Goal: Book appointment/travel/reservation

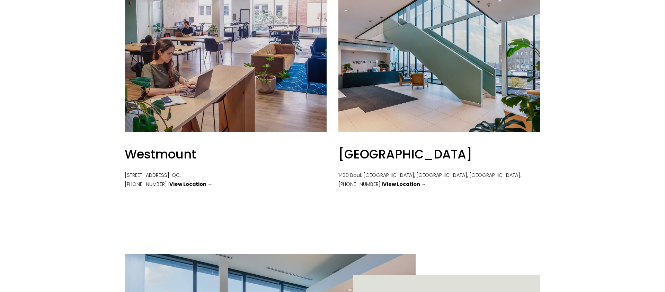
scroll to position [355, 0]
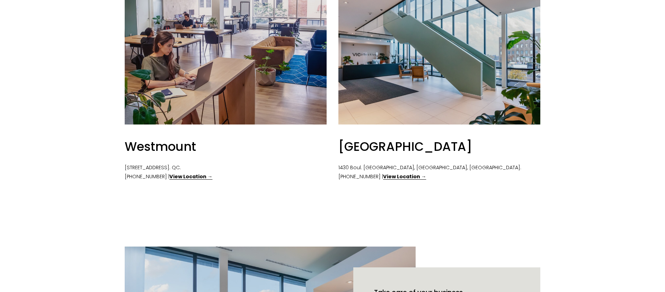
click at [201, 176] on strong "View Location →" at bounding box center [190, 176] width 43 height 7
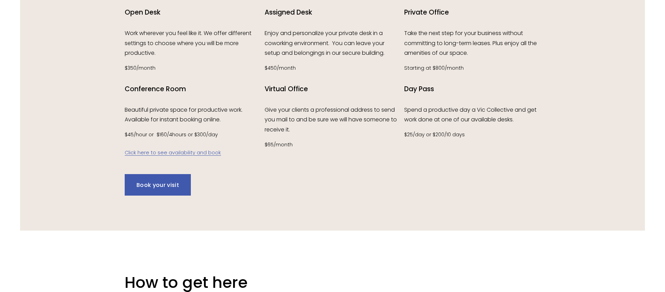
scroll to position [990, 0]
click at [169, 155] on link "Click here to see availability and book" at bounding box center [173, 152] width 96 height 7
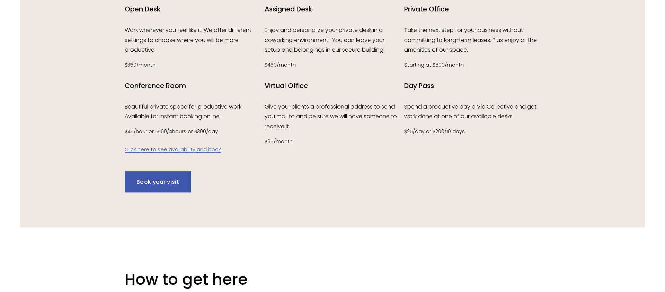
scroll to position [996, 0]
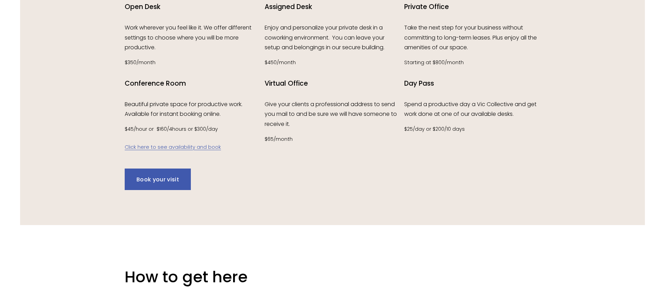
click at [204, 148] on link "Click here to see availability and book" at bounding box center [173, 146] width 96 height 7
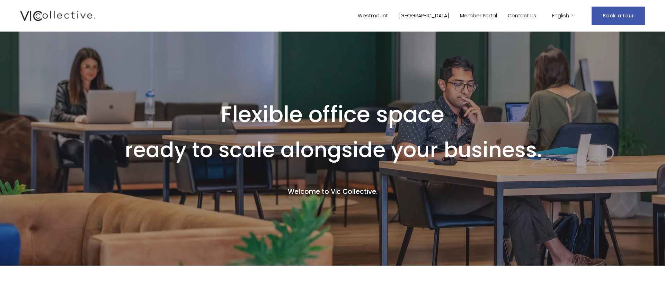
click at [569, 17] on span "English" at bounding box center [560, 15] width 17 height 9
click at [566, 14] on span "English" at bounding box center [560, 15] width 17 height 9
click at [572, 15] on icon "language picker" at bounding box center [573, 15] width 5 height 5
click at [566, 14] on span "English" at bounding box center [560, 15] width 17 height 9
click at [569, 17] on span "English" at bounding box center [560, 15] width 17 height 9
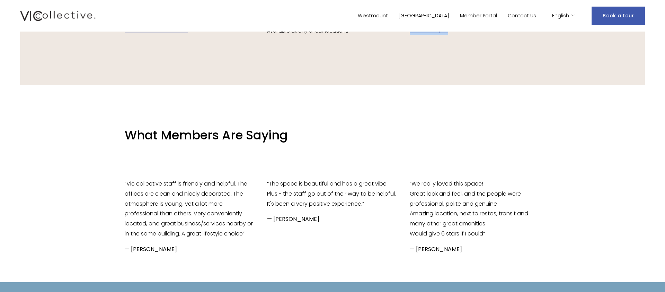
scroll to position [1230, 0]
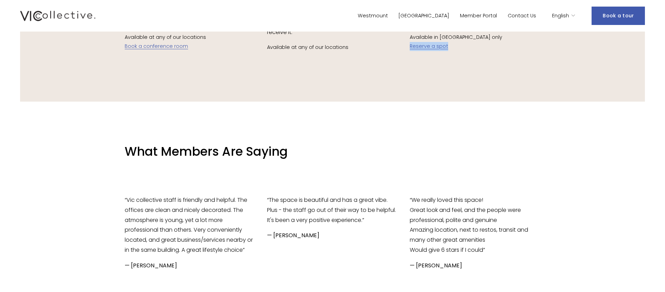
click at [437, 49] on link "Reserve a spot" at bounding box center [429, 46] width 38 height 7
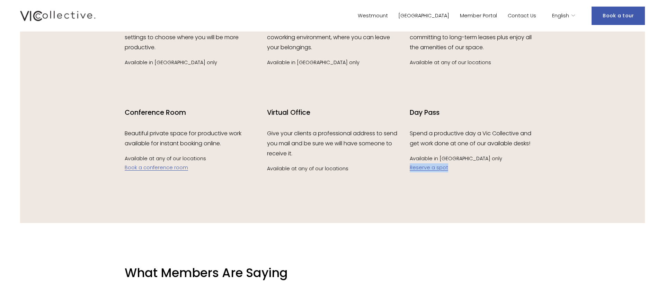
scroll to position [1093, 0]
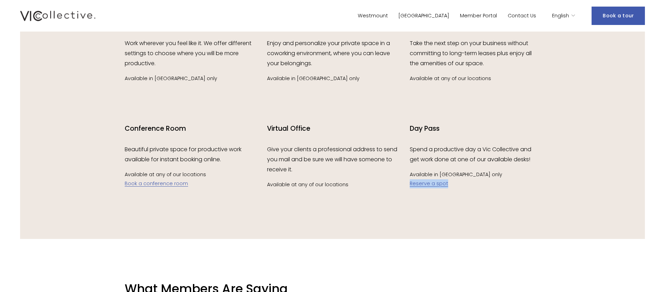
drag, startPoint x: 150, startPoint y: 184, endPoint x: 156, endPoint y: 180, distance: 6.2
click at [150, 184] on link "Book a conference room" at bounding box center [156, 183] width 63 height 7
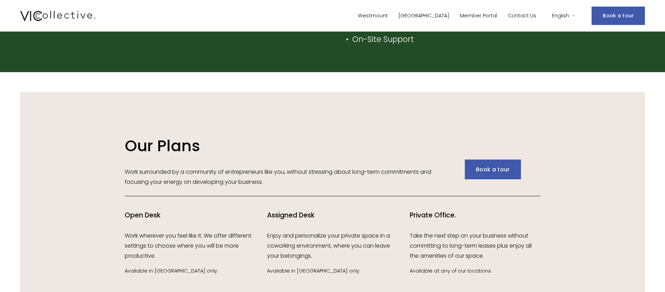
scroll to position [900, 0]
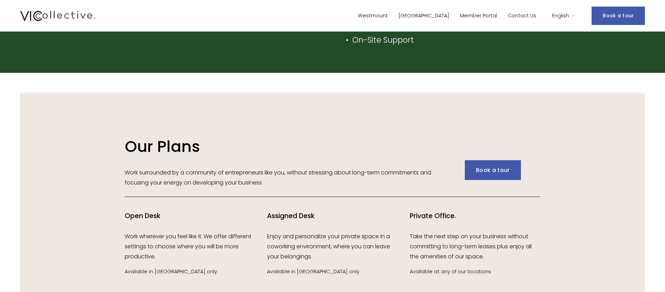
click at [486, 169] on link "Book a tour" at bounding box center [493, 170] width 56 height 20
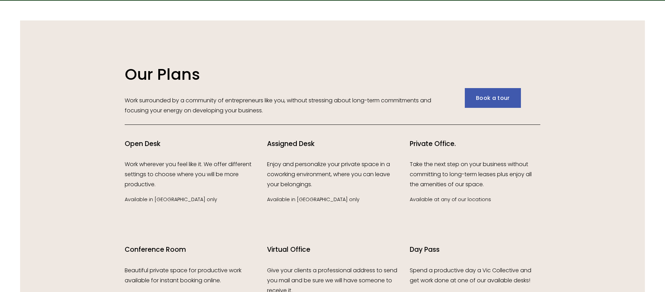
scroll to position [972, 0]
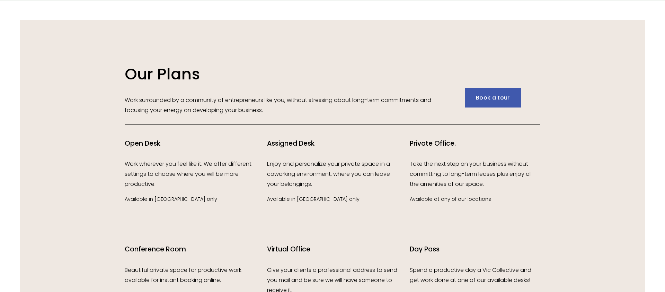
click at [488, 94] on link "Book a tour" at bounding box center [493, 98] width 56 height 20
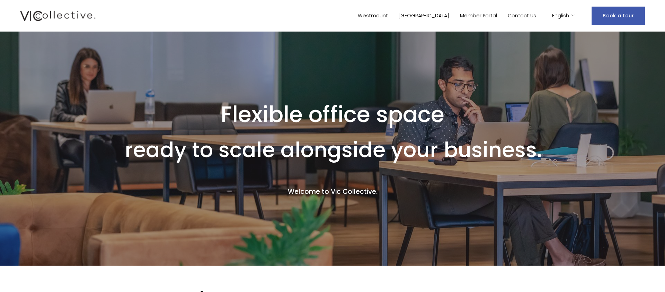
click at [616, 12] on link "Book a tour" at bounding box center [618, 16] width 53 height 18
click at [632, 18] on link "Book a tour" at bounding box center [618, 16] width 53 height 18
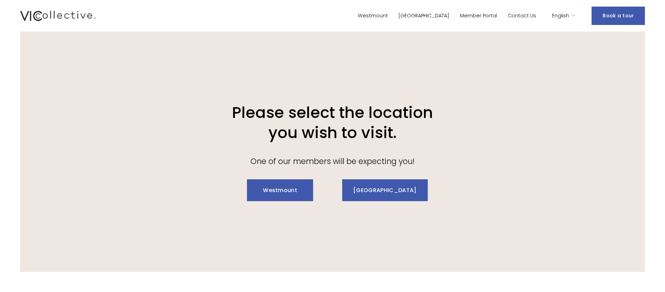
click at [291, 189] on link "Westmount" at bounding box center [280, 190] width 66 height 22
click at [387, 190] on link "[GEOGRAPHIC_DATA]" at bounding box center [384, 190] width 85 height 22
click at [388, 15] on link "Westmount" at bounding box center [373, 16] width 30 height 10
click at [377, 195] on link "[GEOGRAPHIC_DATA]" at bounding box center [384, 190] width 85 height 22
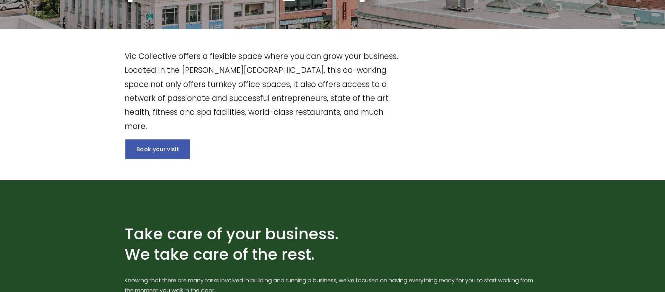
scroll to position [170, 0]
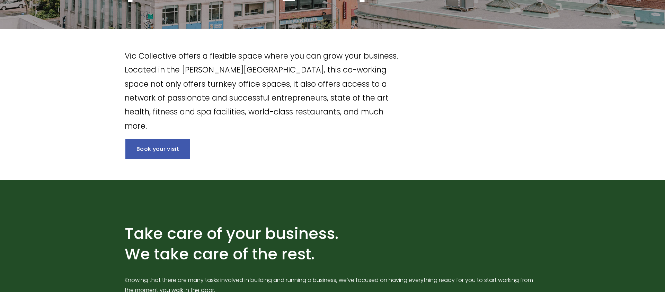
click at [184, 150] on link "Book your visit" at bounding box center [157, 149] width 65 height 20
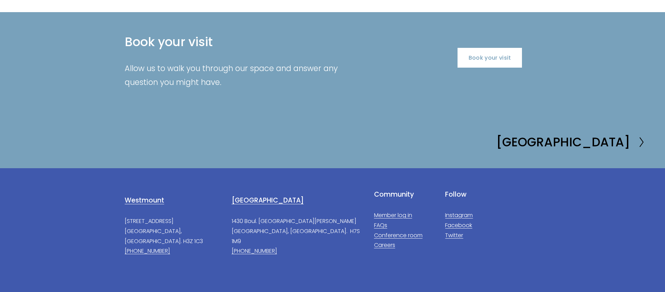
scroll to position [1464, 0]
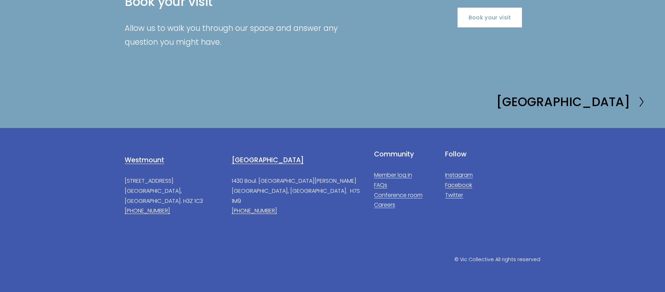
click at [494, 21] on link "Book your visit" at bounding box center [490, 18] width 65 height 20
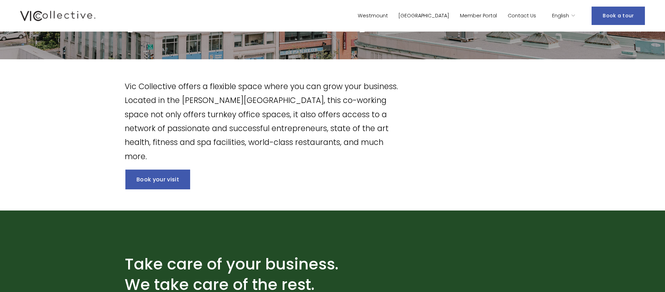
scroll to position [0, 0]
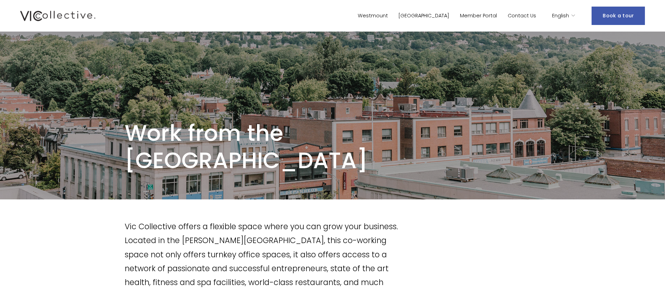
click at [448, 10] on div "Westmount Laval Member Portal Contact Us" at bounding box center [278, 15] width 516 height 13
click at [487, 17] on link "Member Portal" at bounding box center [478, 16] width 37 height 10
click at [527, 15] on link "Contact Us" at bounding box center [522, 16] width 28 height 10
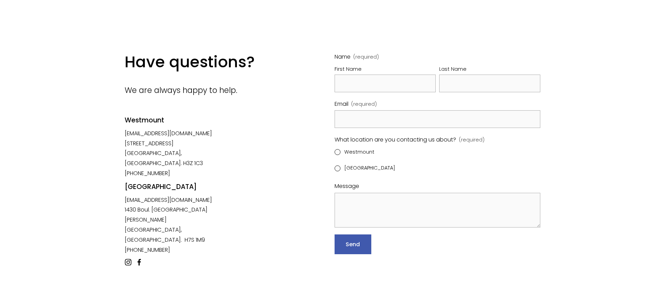
scroll to position [26, 0]
